Goal: Information Seeking & Learning: Compare options

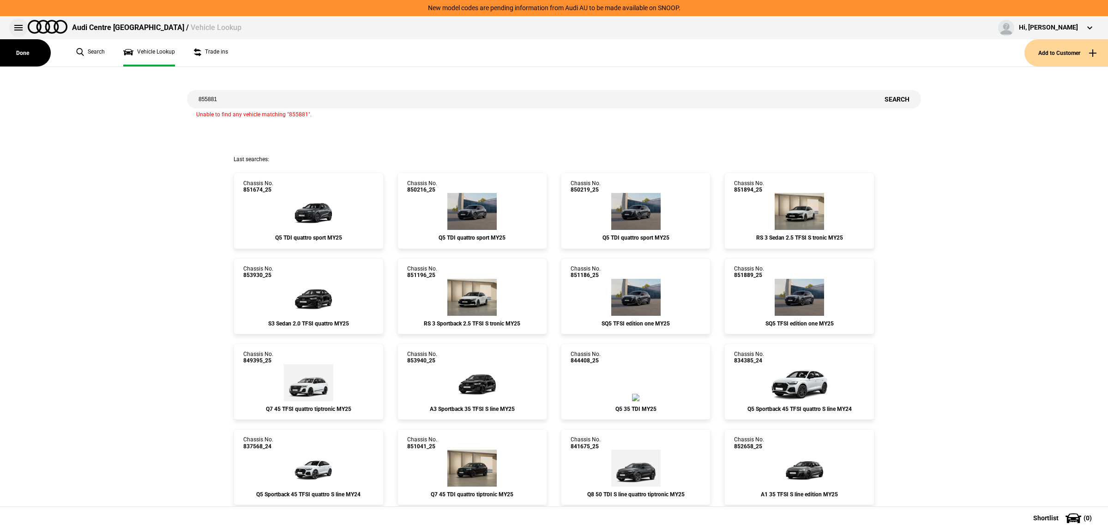
click at [18, 29] on button at bounding box center [18, 27] width 18 height 18
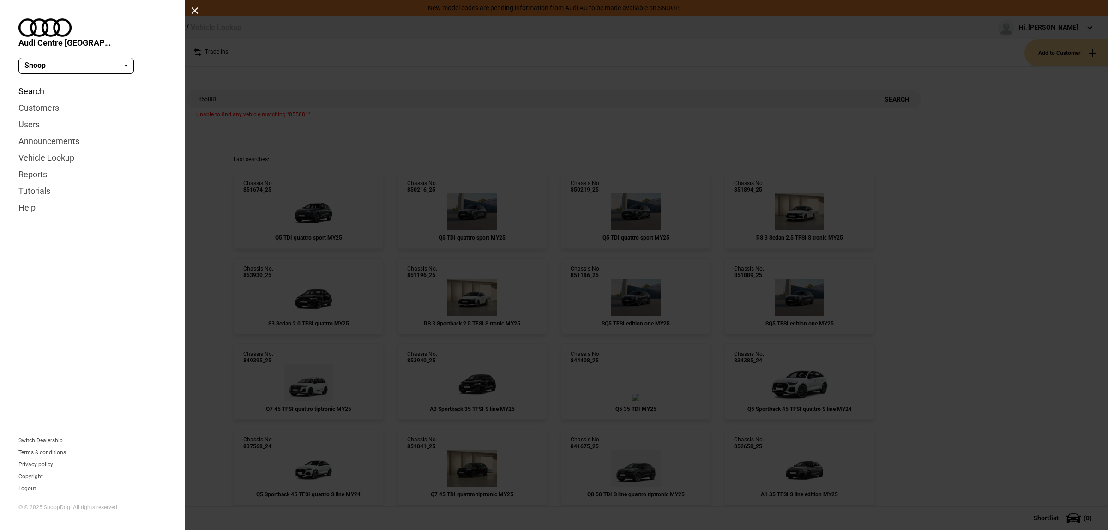
click at [35, 83] on link "Search" at bounding box center [92, 91] width 148 height 17
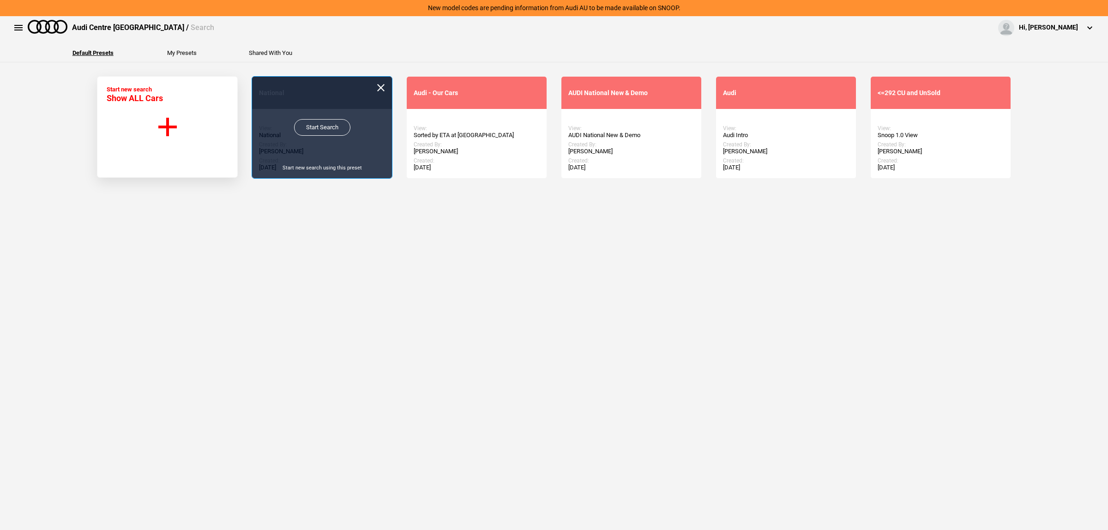
click at [306, 127] on link "Start Search" at bounding box center [322, 127] width 56 height 17
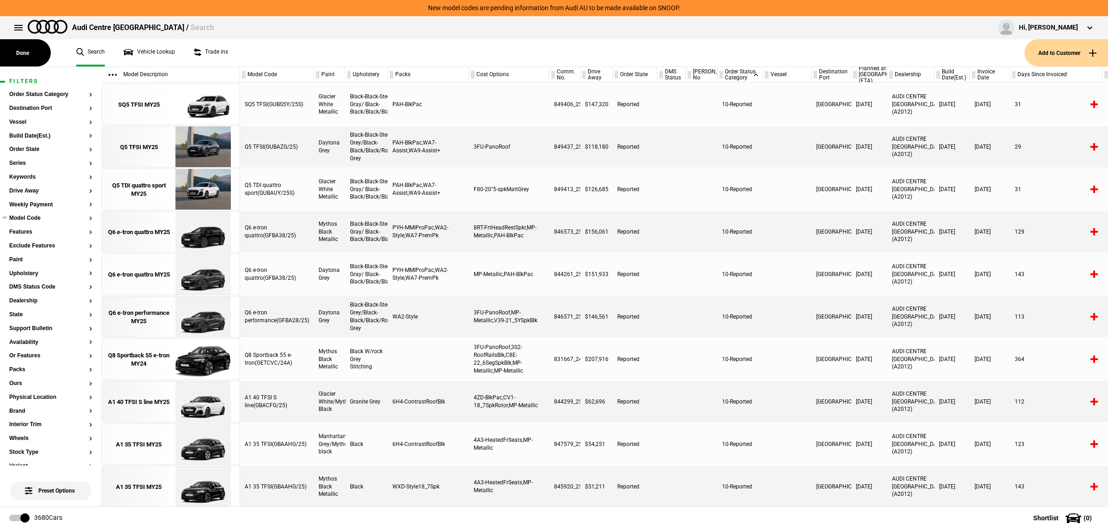
click at [28, 217] on button "Model Code" at bounding box center [50, 218] width 83 height 6
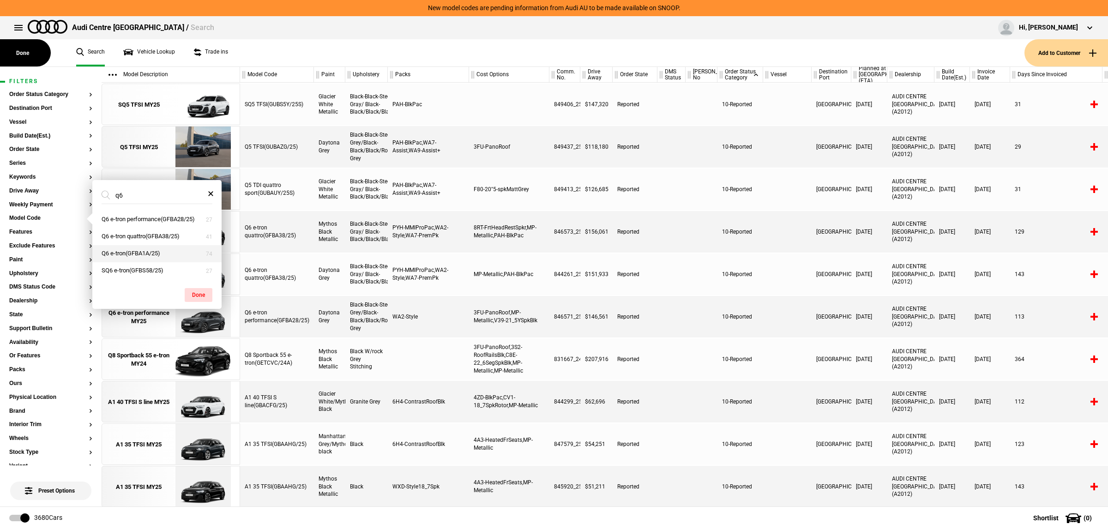
type input "q6"
click at [163, 255] on button "Q6 e-tron(GFBA1A/25)" at bounding box center [156, 253] width 129 height 17
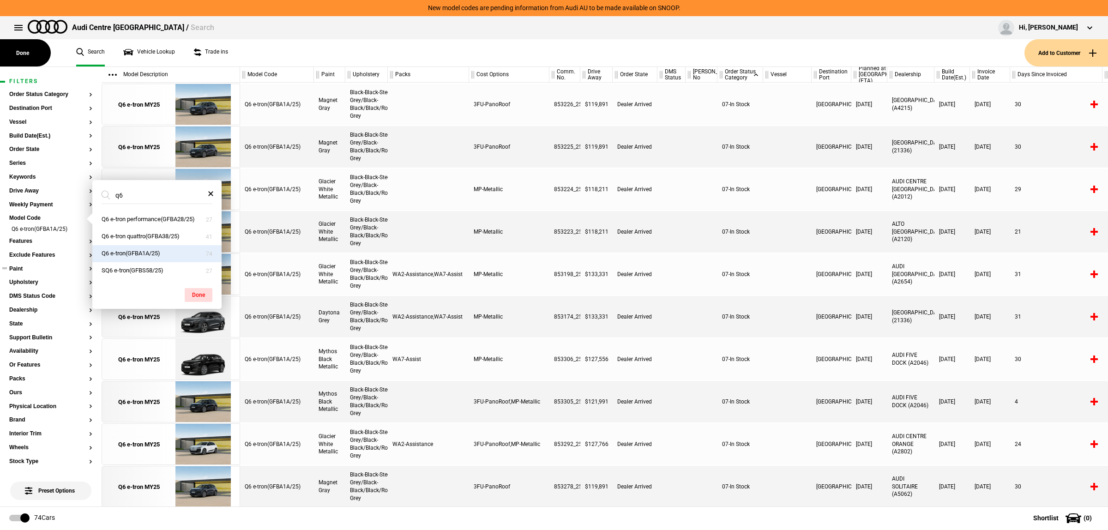
click at [36, 269] on button "Paint" at bounding box center [50, 269] width 83 height 6
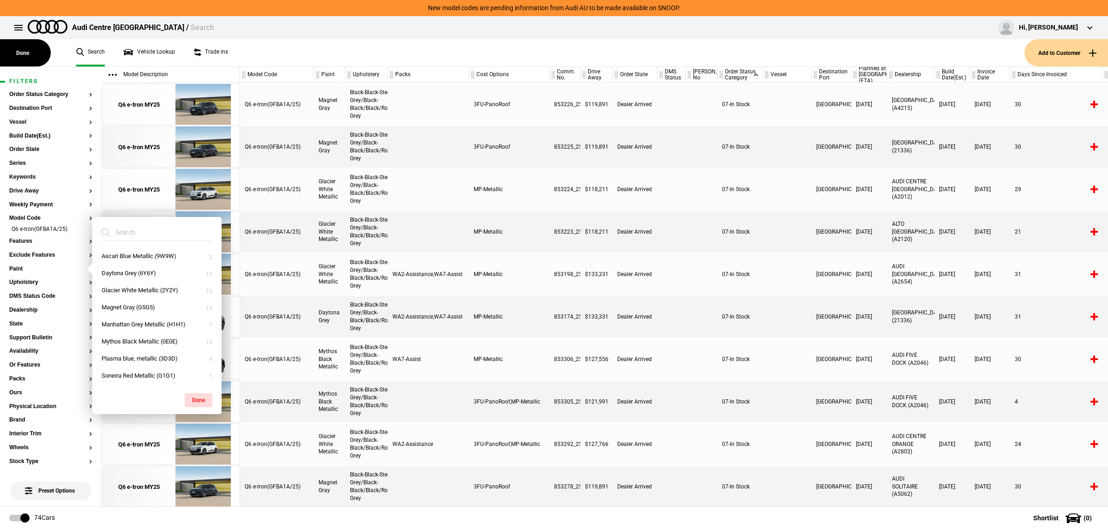
click at [144, 234] on input "search" at bounding box center [152, 232] width 100 height 17
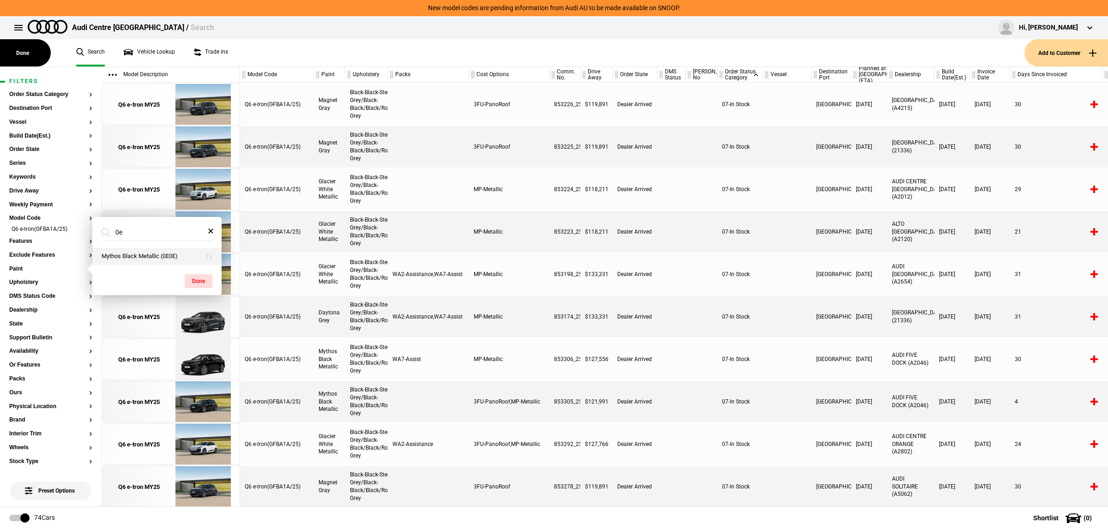
type input "0e"
click at [144, 254] on button "Mythos Black Metallic (0E0E)" at bounding box center [156, 256] width 129 height 17
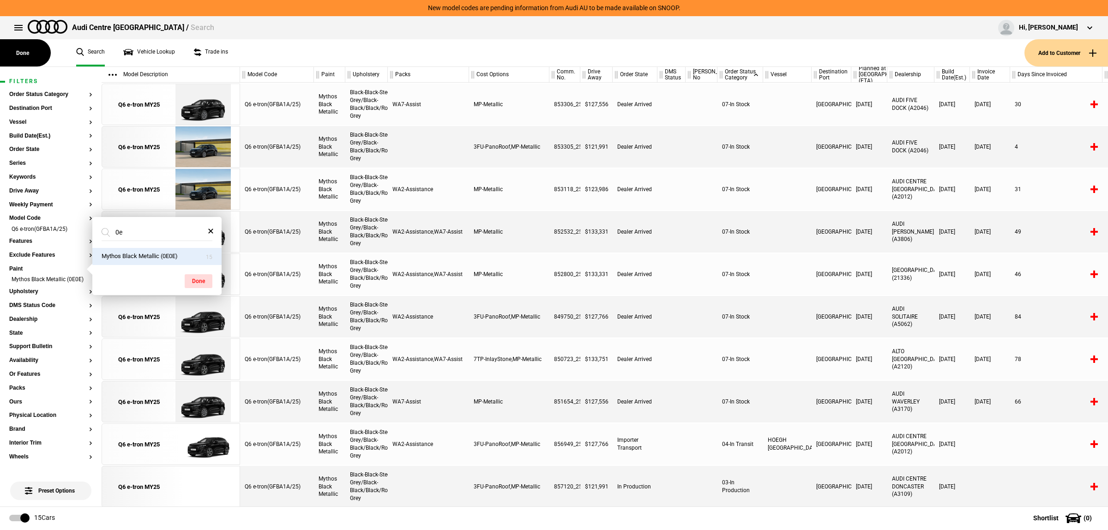
click at [678, 183] on div at bounding box center [671, 189] width 28 height 42
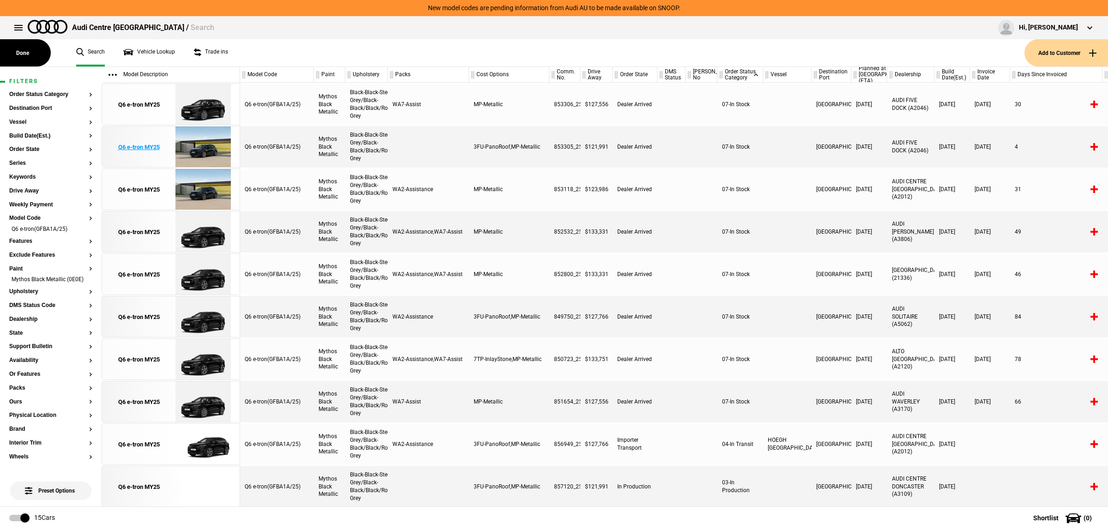
click at [196, 145] on img at bounding box center [203, 147] width 64 height 42
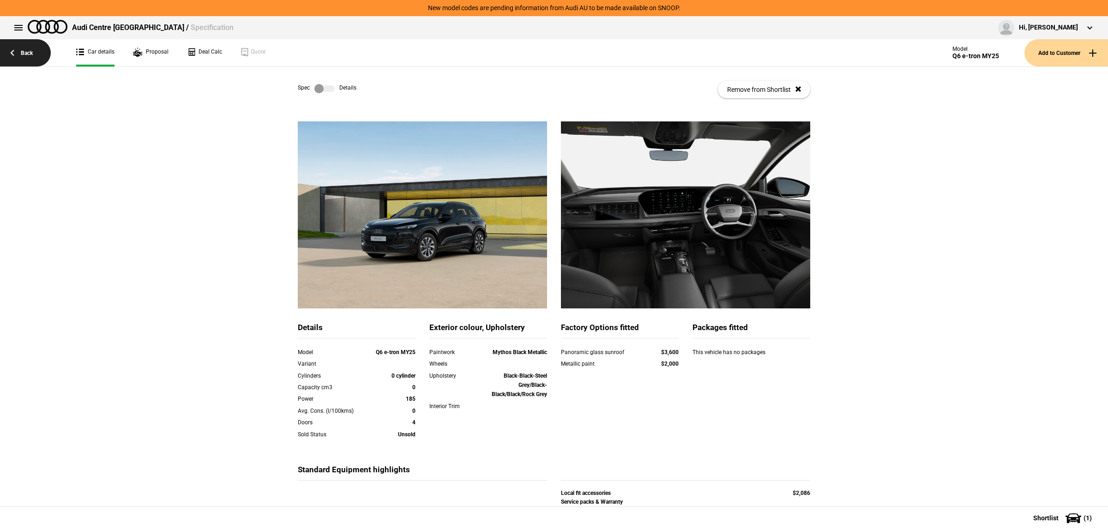
click at [36, 57] on link "Back" at bounding box center [25, 52] width 51 height 27
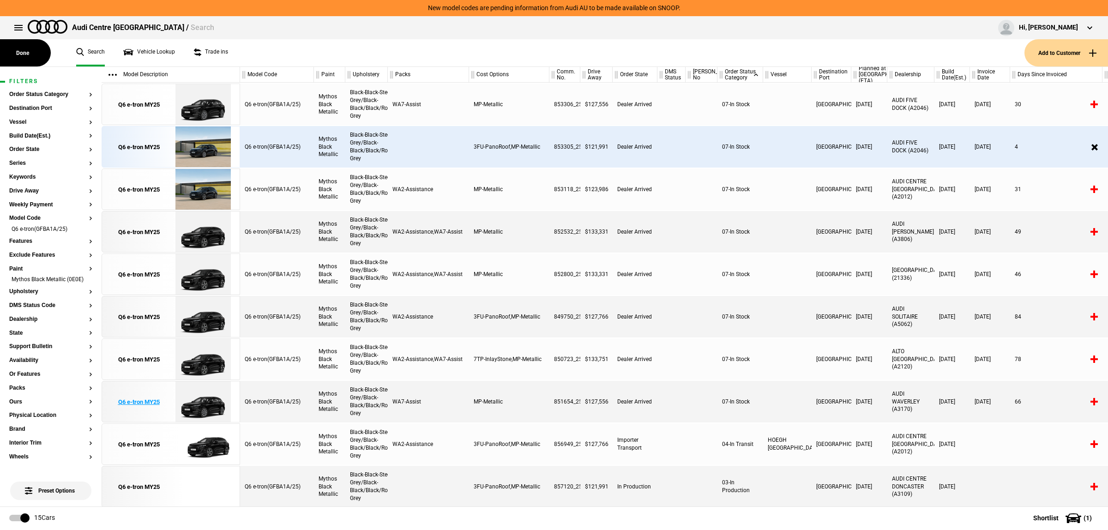
click at [149, 398] on div "Q6 e-tron MY25" at bounding box center [139, 402] width 42 height 8
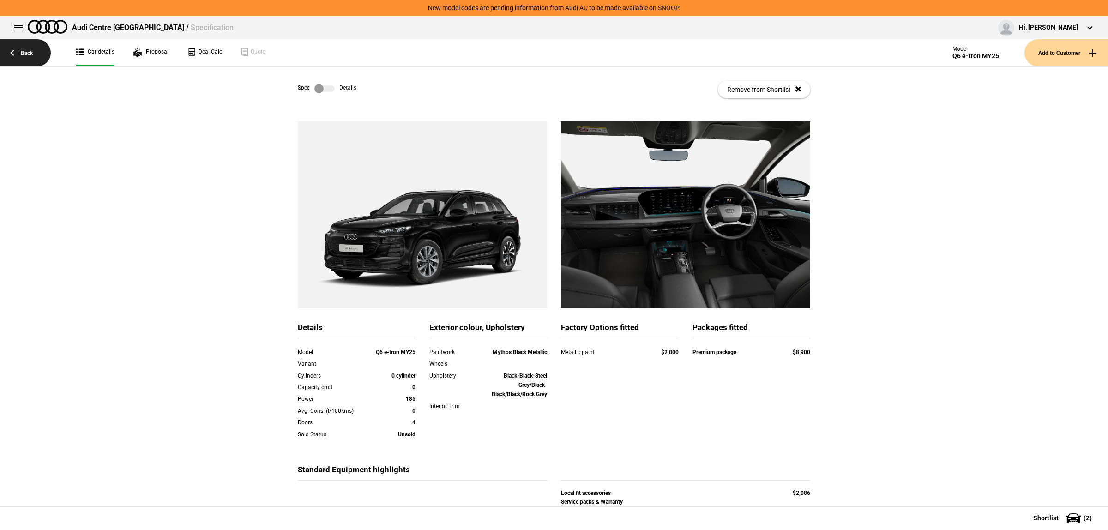
click at [16, 59] on link "Back" at bounding box center [25, 52] width 51 height 27
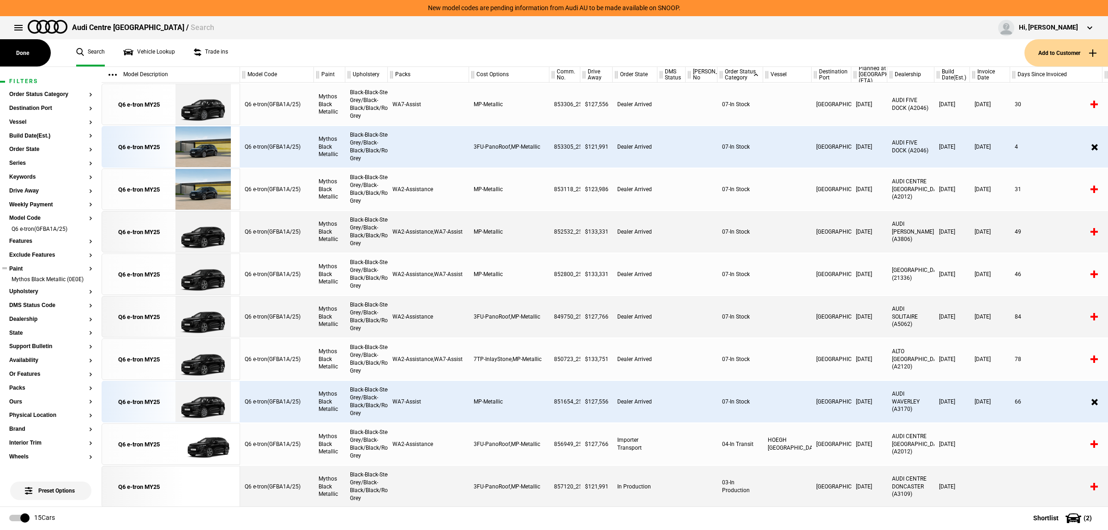
click at [12, 268] on button "Paint" at bounding box center [50, 269] width 83 height 6
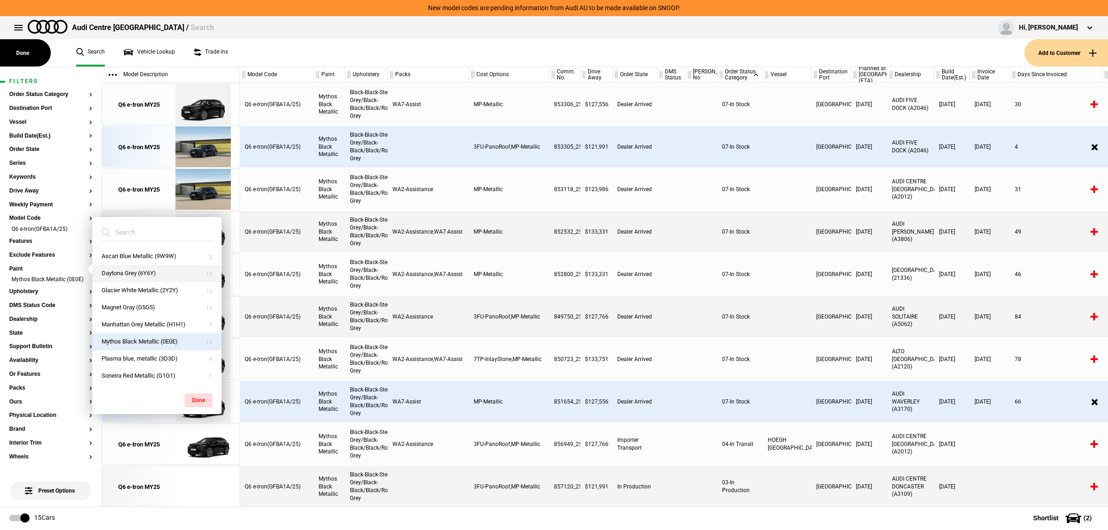
click at [165, 276] on button "Daytona Grey (6Y6Y)" at bounding box center [156, 273] width 129 height 17
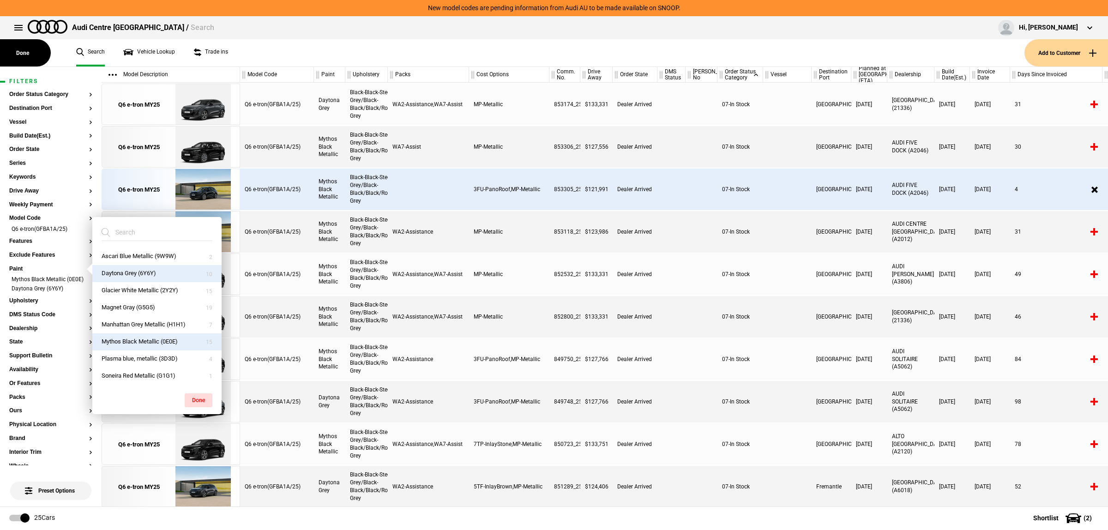
click at [128, 339] on button "Mythos Black Metallic (0E0E)" at bounding box center [156, 341] width 129 height 17
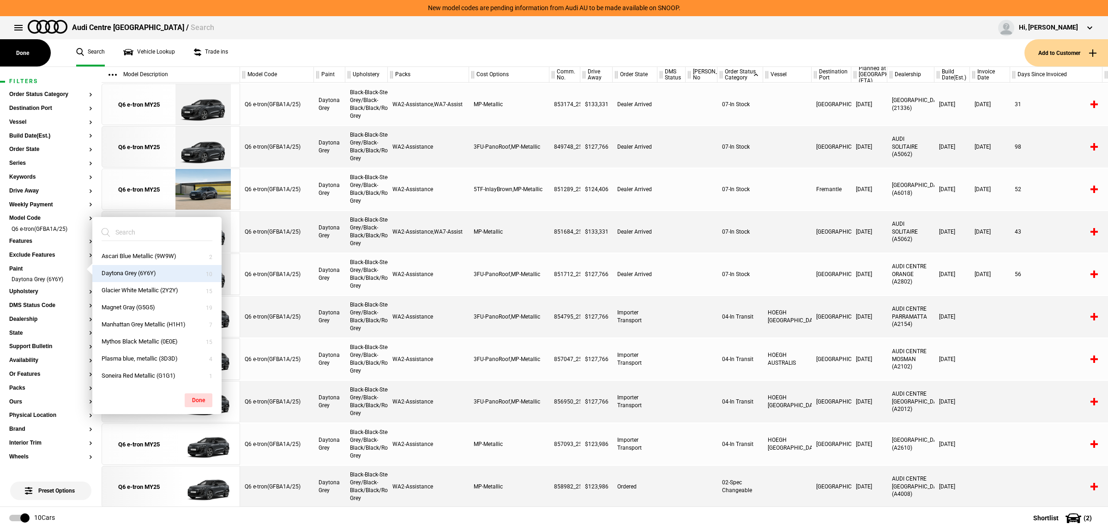
click at [538, 228] on div "MP-Metallic" at bounding box center [509, 232] width 80 height 42
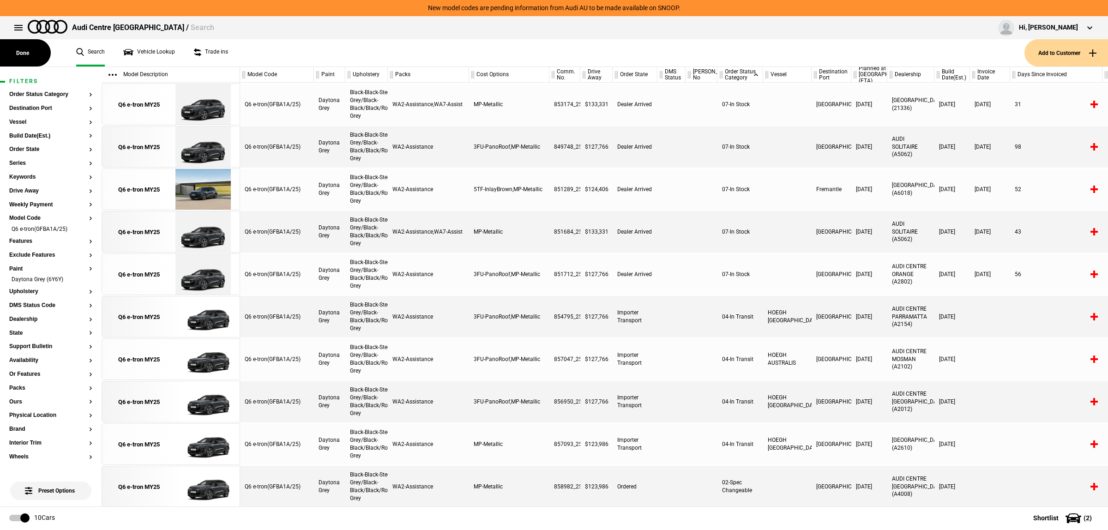
scroll to position [0, 0]
click at [15, 269] on button "Paint" at bounding box center [50, 269] width 83 height 6
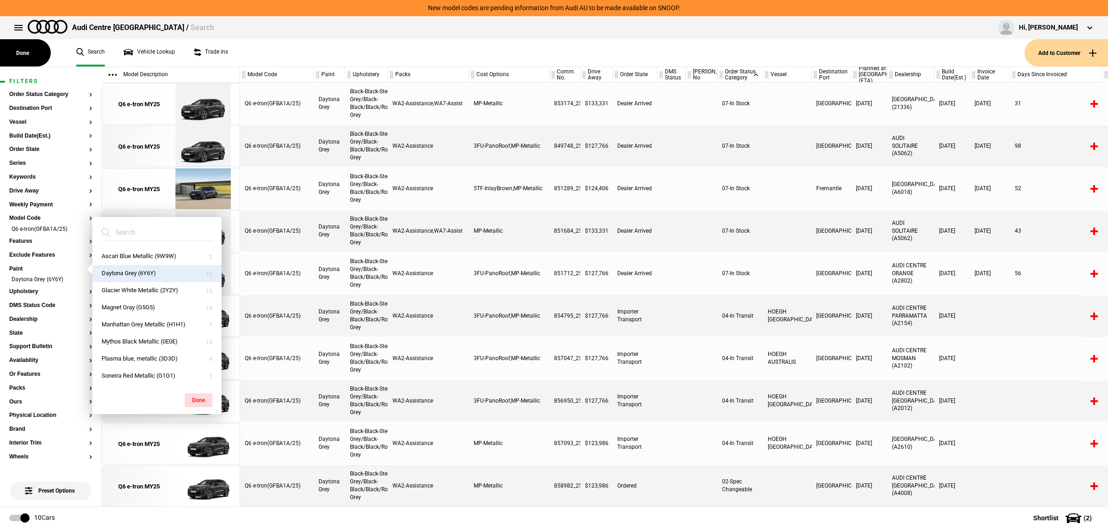
click at [120, 276] on button "Daytona Grey (6Y6Y)" at bounding box center [156, 273] width 129 height 17
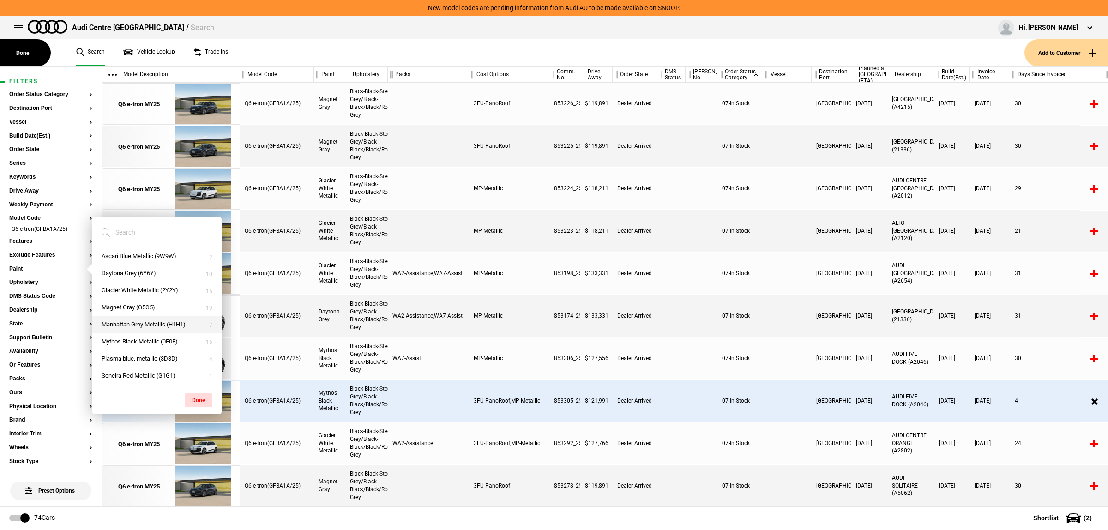
click at [123, 320] on button "Manhattan Grey Metallic (H1H1)" at bounding box center [156, 324] width 129 height 17
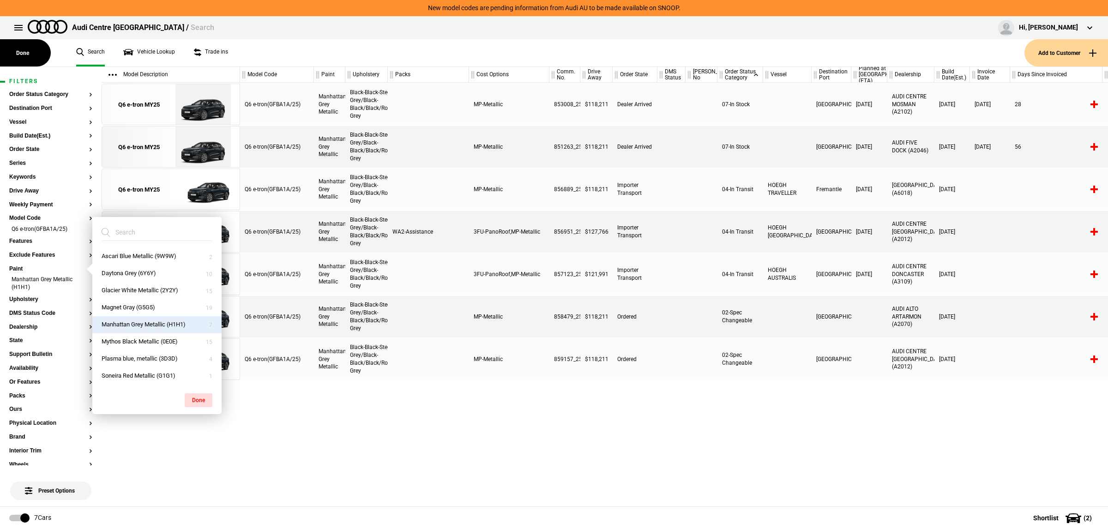
click at [486, 112] on div "MP-Metallic" at bounding box center [509, 105] width 80 height 42
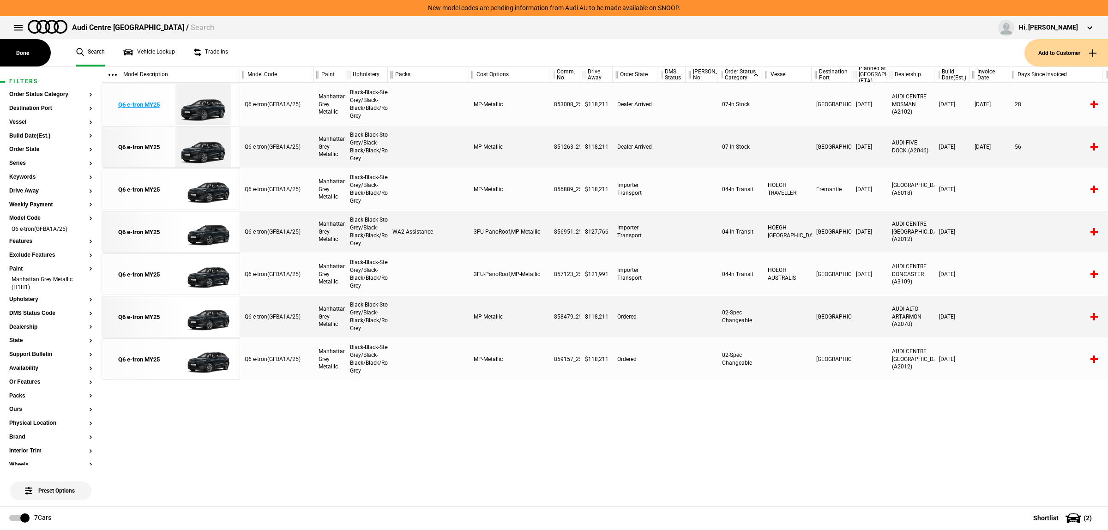
click at [134, 102] on div "Q6 e-tron MY25" at bounding box center [139, 105] width 42 height 8
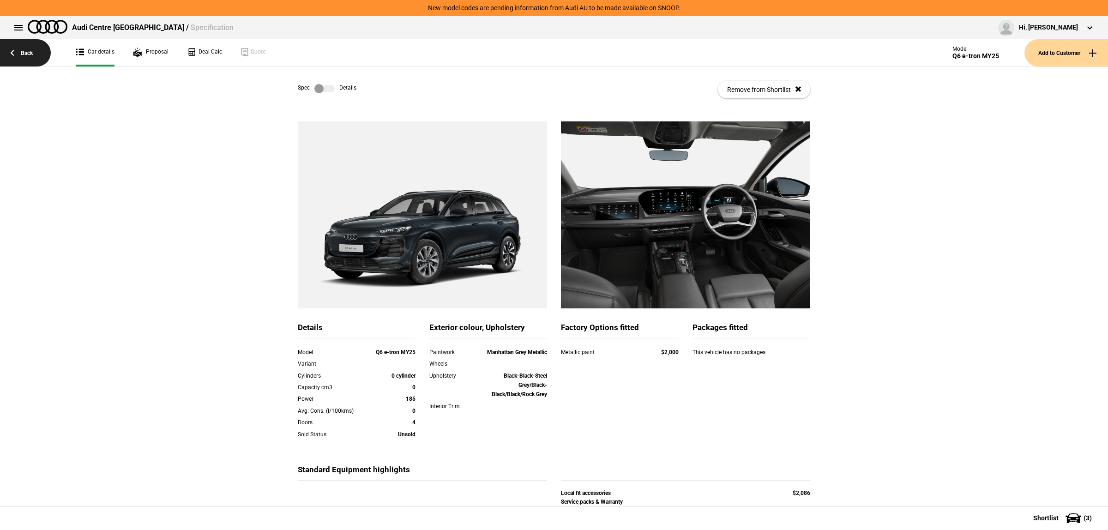
click at [18, 45] on link "Back" at bounding box center [25, 52] width 51 height 27
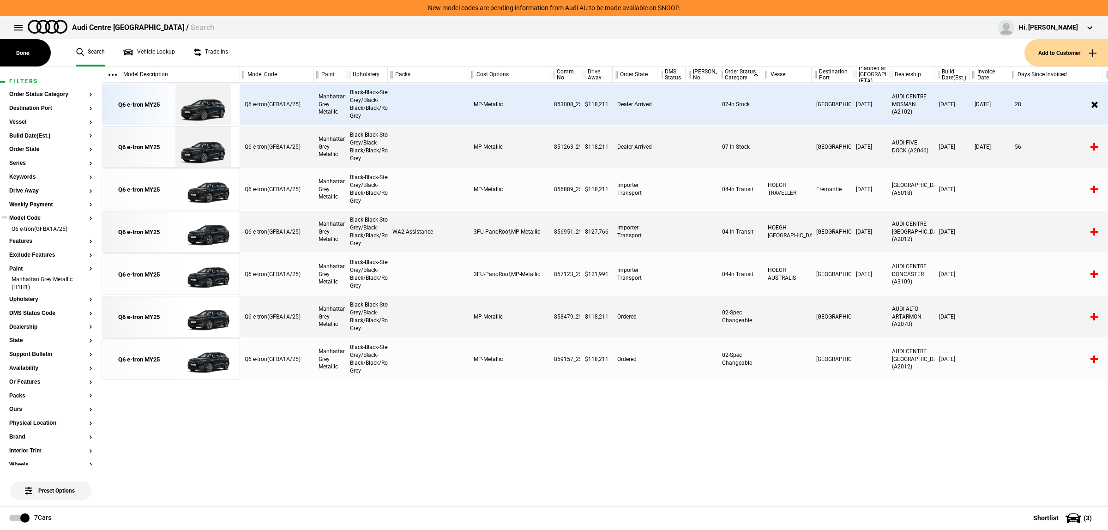
click at [22, 220] on button "Model Code" at bounding box center [50, 218] width 83 height 6
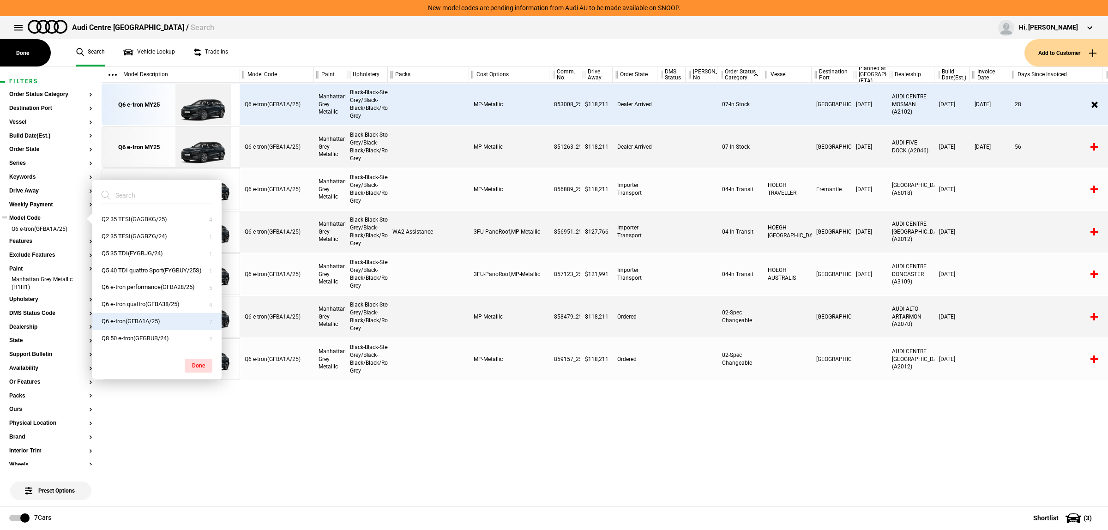
click at [28, 217] on button "Model Code" at bounding box center [50, 218] width 83 height 6
click at [18, 271] on button "Paint" at bounding box center [50, 269] width 83 height 6
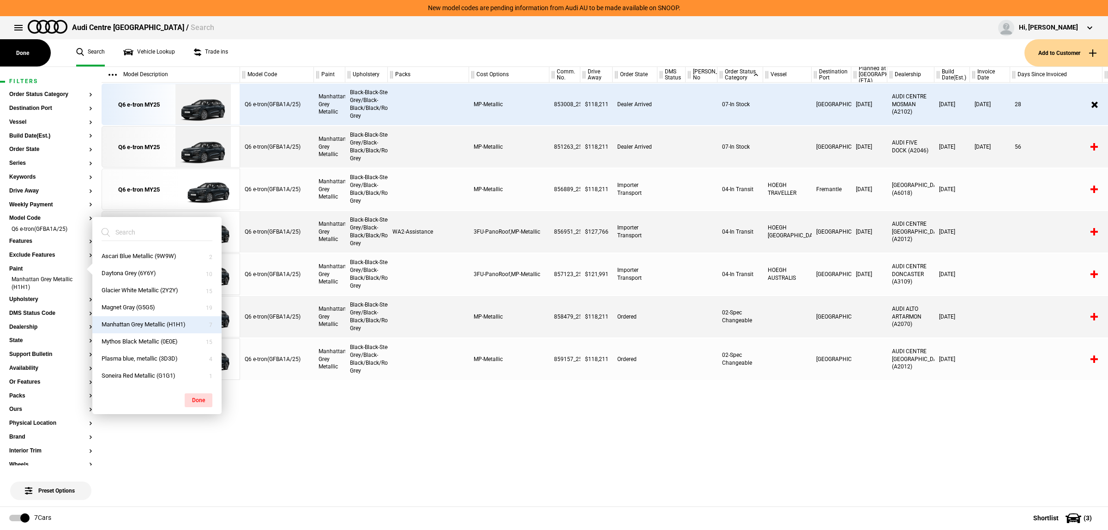
click at [156, 325] on button "Manhattan Grey Metallic (H1H1)" at bounding box center [156, 324] width 129 height 17
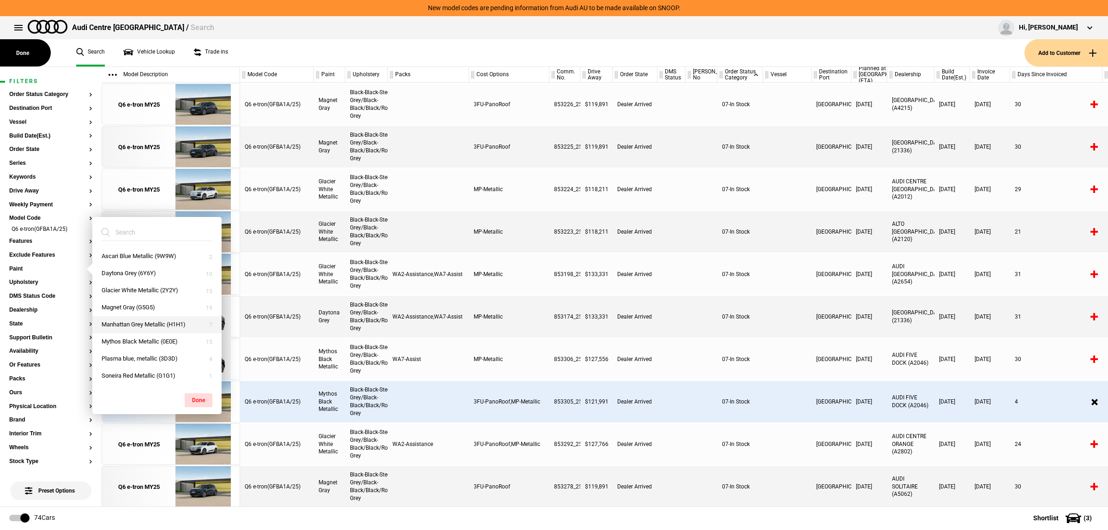
click at [156, 324] on button "Manhattan Grey Metallic (H1H1)" at bounding box center [156, 324] width 129 height 17
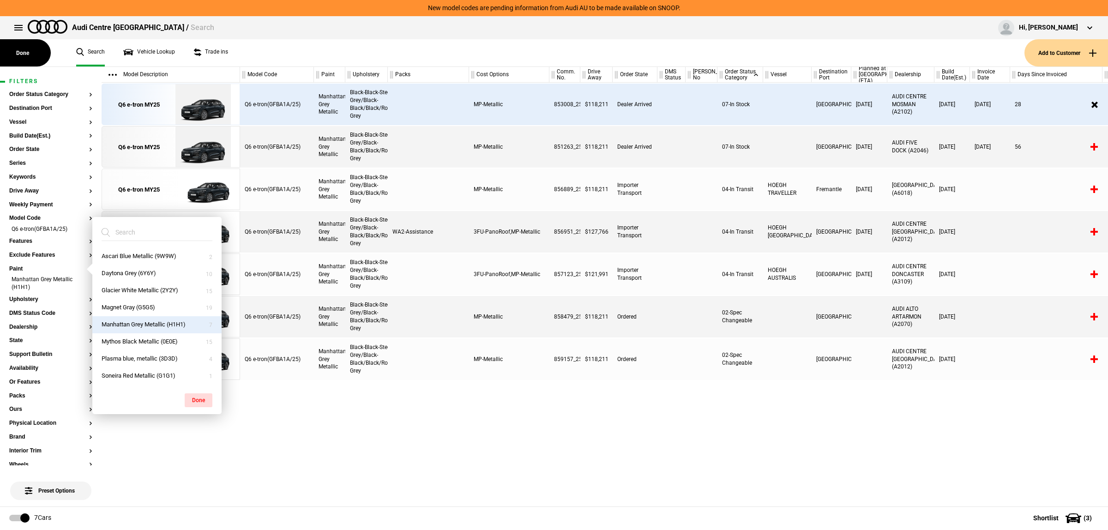
click at [460, 181] on div at bounding box center [428, 189] width 81 height 42
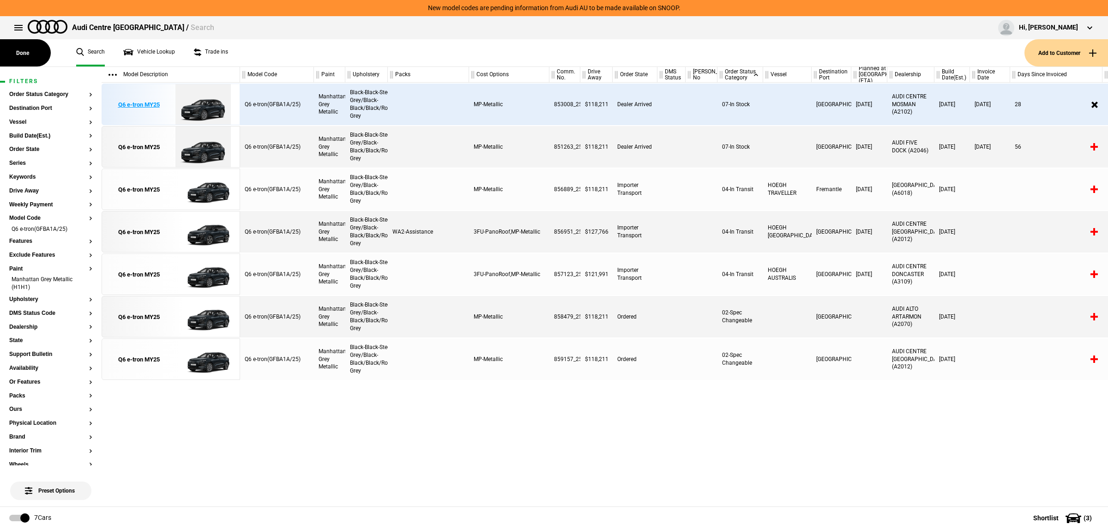
click at [138, 102] on div "Q6 e-tron MY25" at bounding box center [139, 105] width 42 height 8
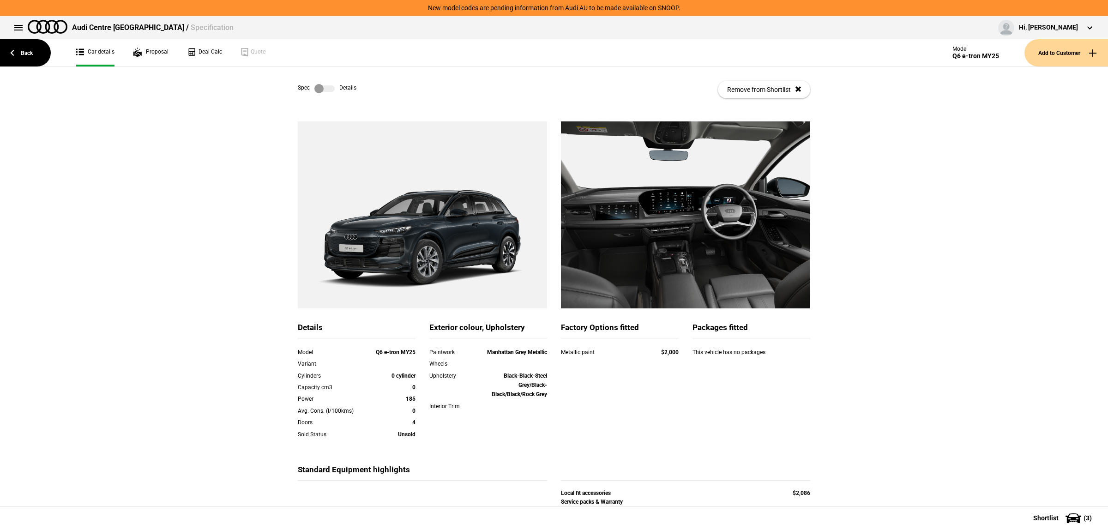
click at [319, 88] on label at bounding box center [324, 88] width 20 height 9
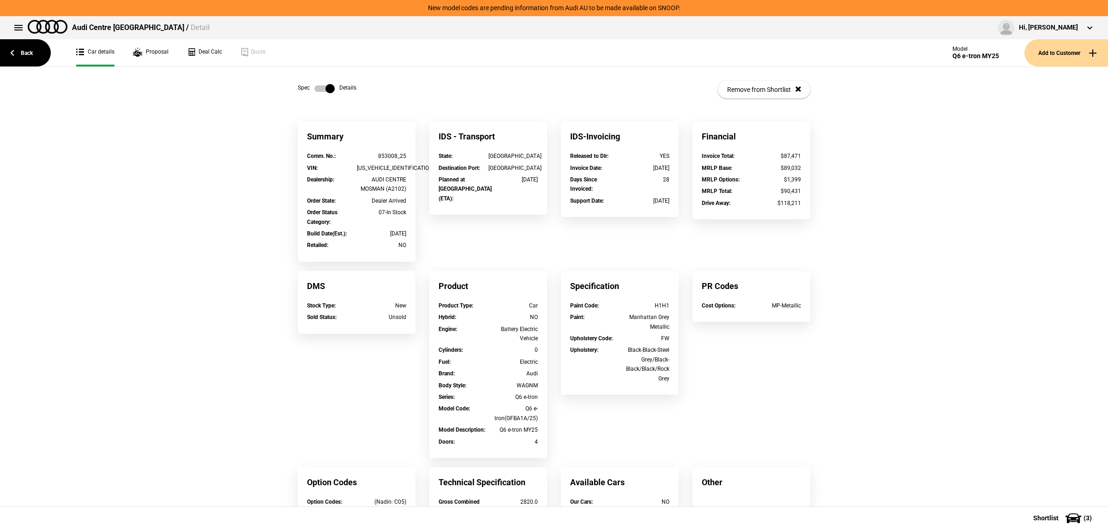
drag, startPoint x: 319, startPoint y: 88, endPoint x: 321, endPoint y: 92, distance: 4.8
click at [319, 88] on label at bounding box center [324, 88] width 20 height 9
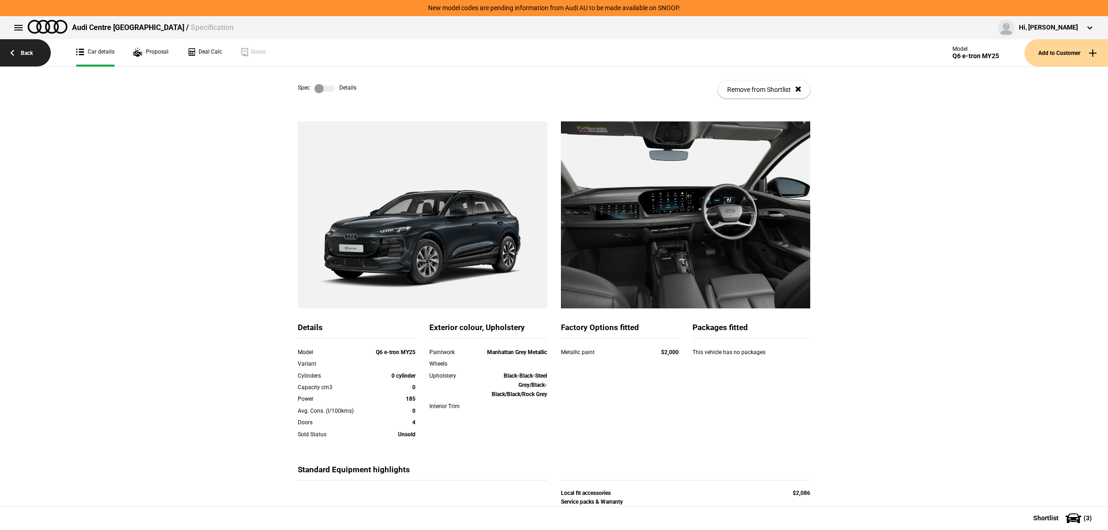
click at [29, 48] on link "Back" at bounding box center [25, 52] width 51 height 27
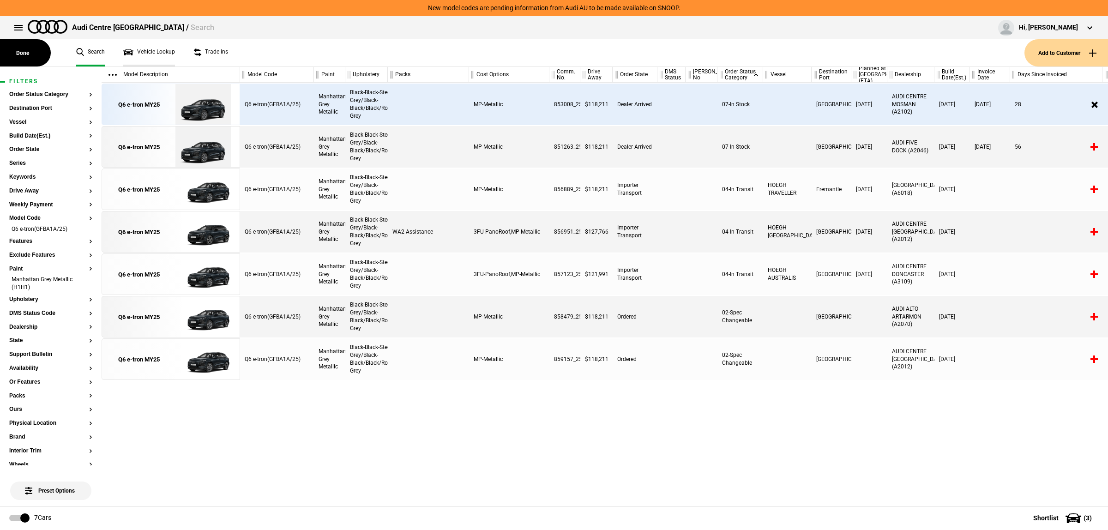
click at [165, 53] on link "Vehicle Lookup" at bounding box center [149, 52] width 52 height 27
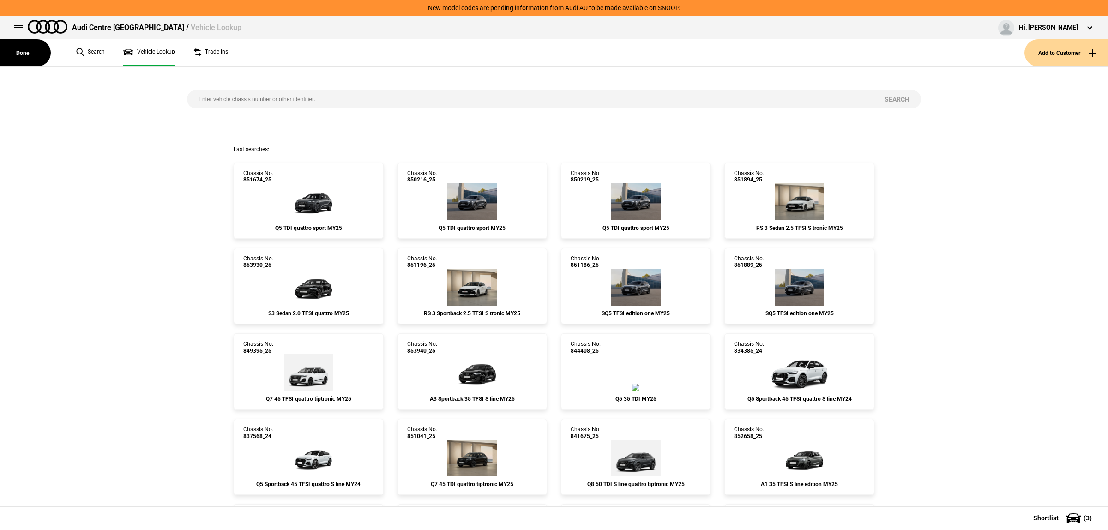
click at [294, 91] on input "search" at bounding box center [530, 99] width 686 height 18
paste input "852455"
type input "852455"
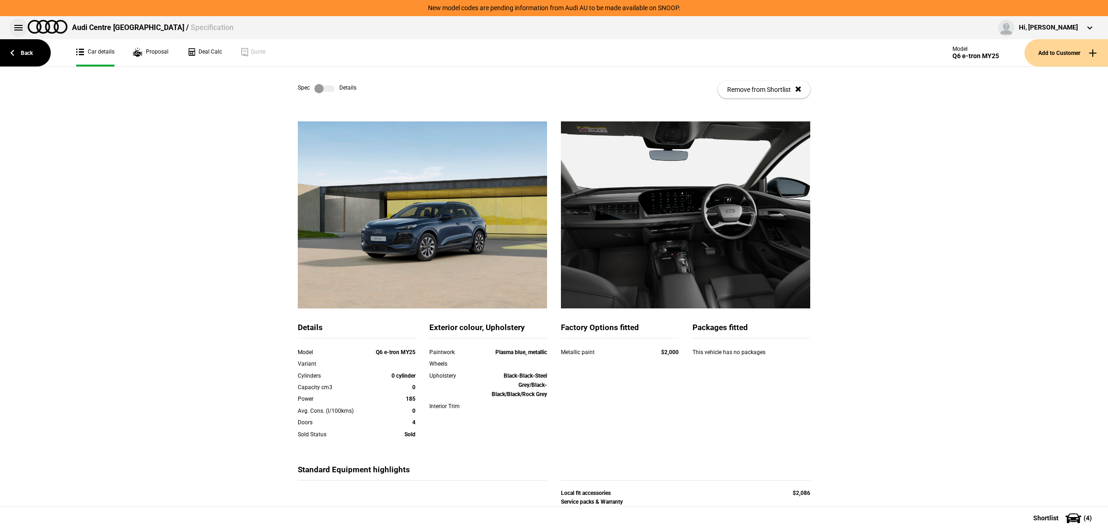
click at [17, 26] on button at bounding box center [18, 27] width 18 height 18
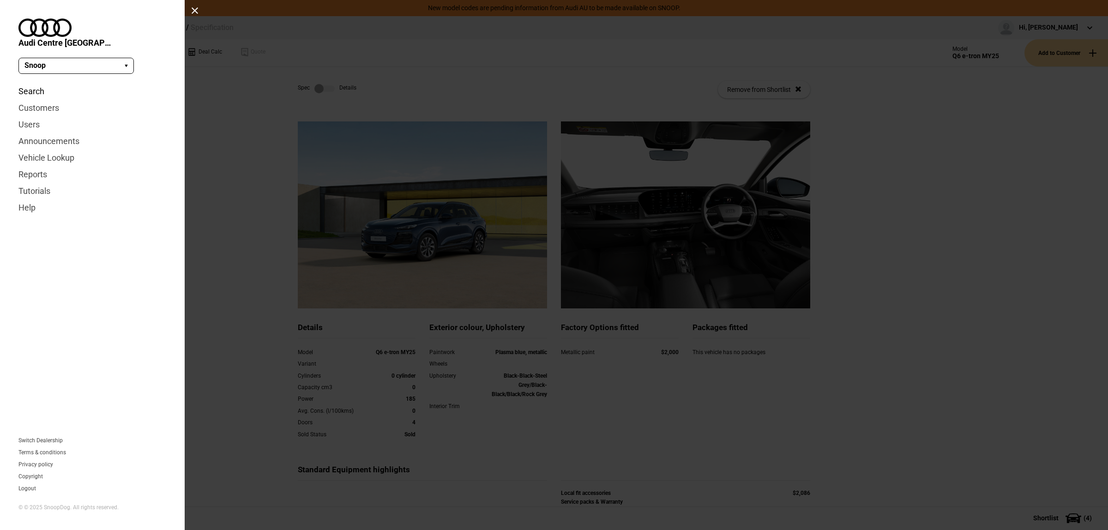
click at [33, 83] on link "Search" at bounding box center [92, 91] width 148 height 17
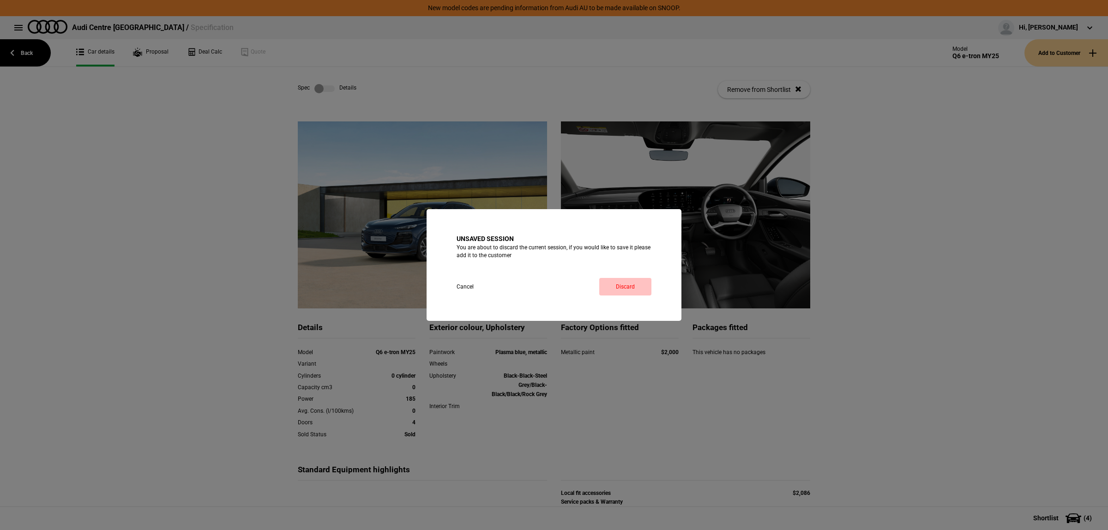
click at [641, 283] on link "Discard" at bounding box center [625, 287] width 52 height 18
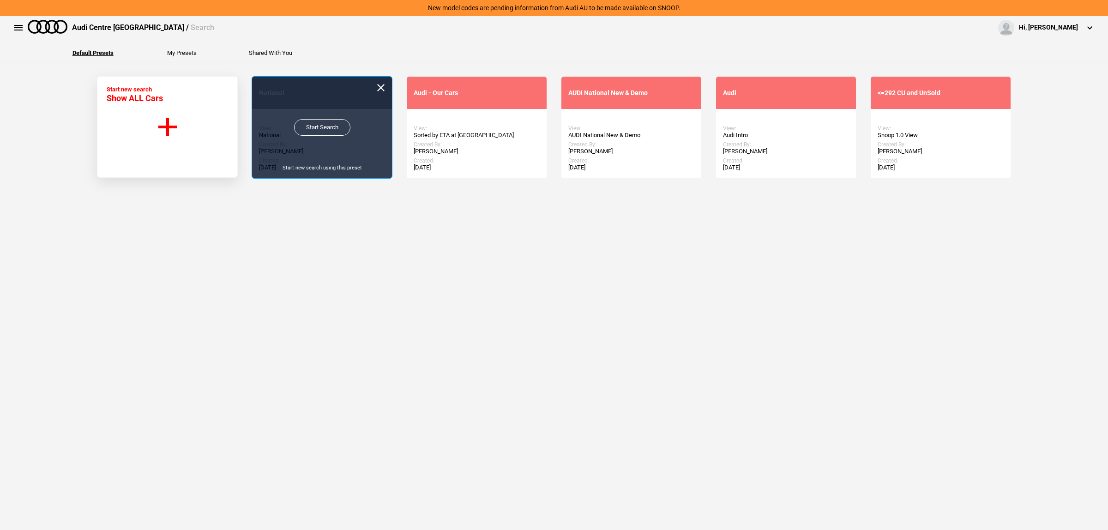
click at [322, 130] on link "Start Search" at bounding box center [322, 127] width 56 height 17
